Goal: Task Accomplishment & Management: Complete application form

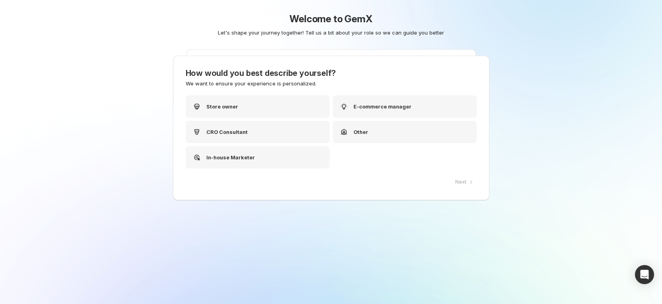
click at [242, 84] on div "Welcome to GemX Let's shape your journey together! Tell us a bit about your rol…" at bounding box center [331, 44] width 397 height 88
click at [230, 107] on p "Store owner" at bounding box center [225, 107] width 32 height 8
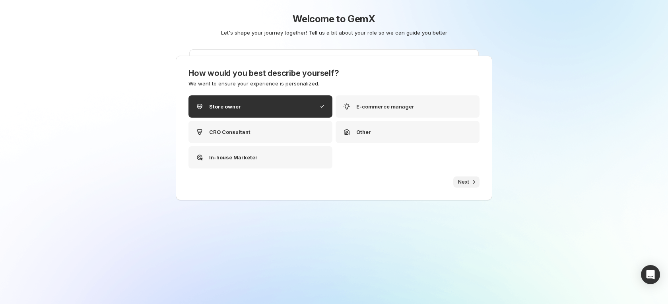
click at [468, 180] on span "Next" at bounding box center [463, 182] width 11 height 6
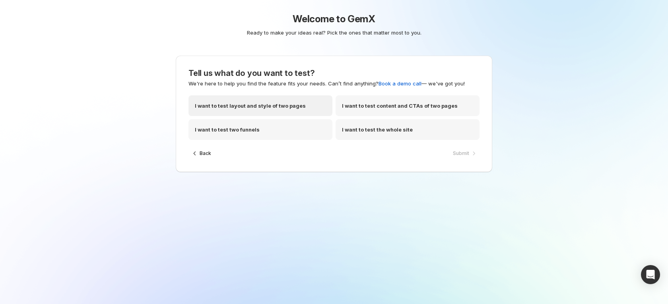
click at [230, 107] on p "I want to test layout and style of two pages" at bounding box center [250, 106] width 111 height 8
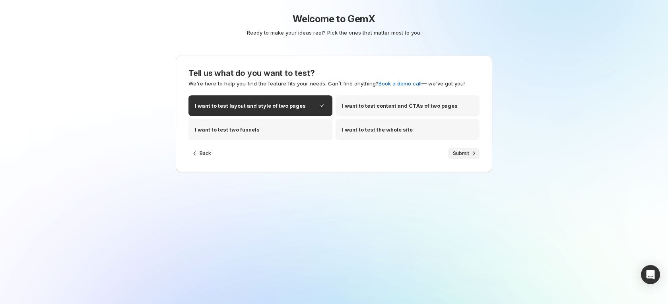
click at [455, 154] on span "Submit" at bounding box center [461, 153] width 16 height 6
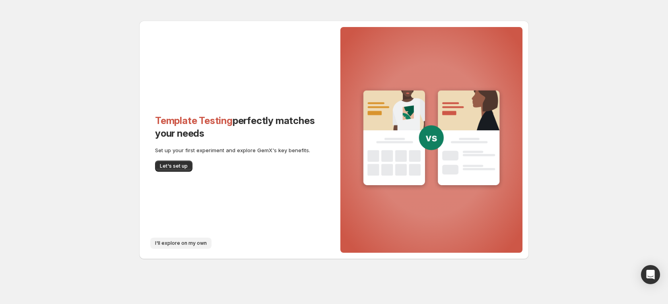
click at [178, 240] on span "I'll explore on my own" at bounding box center [181, 243] width 52 height 6
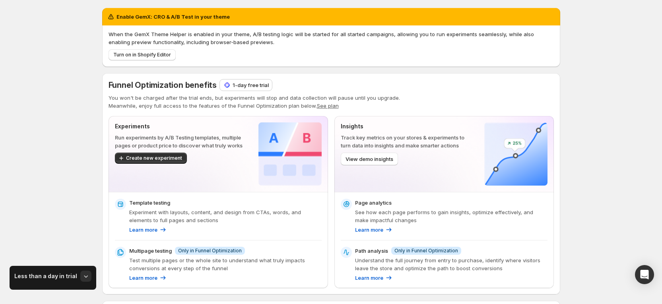
click at [244, 83] on p "1-day free trial" at bounding box center [251, 85] width 36 height 8
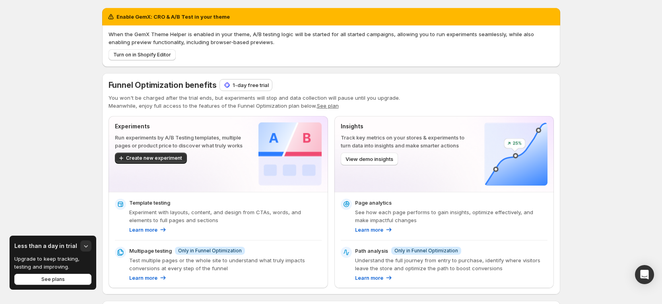
click at [255, 82] on p "1-day free trial" at bounding box center [251, 85] width 36 height 8
